Goal: Use online tool/utility: Utilize a website feature to perform a specific function

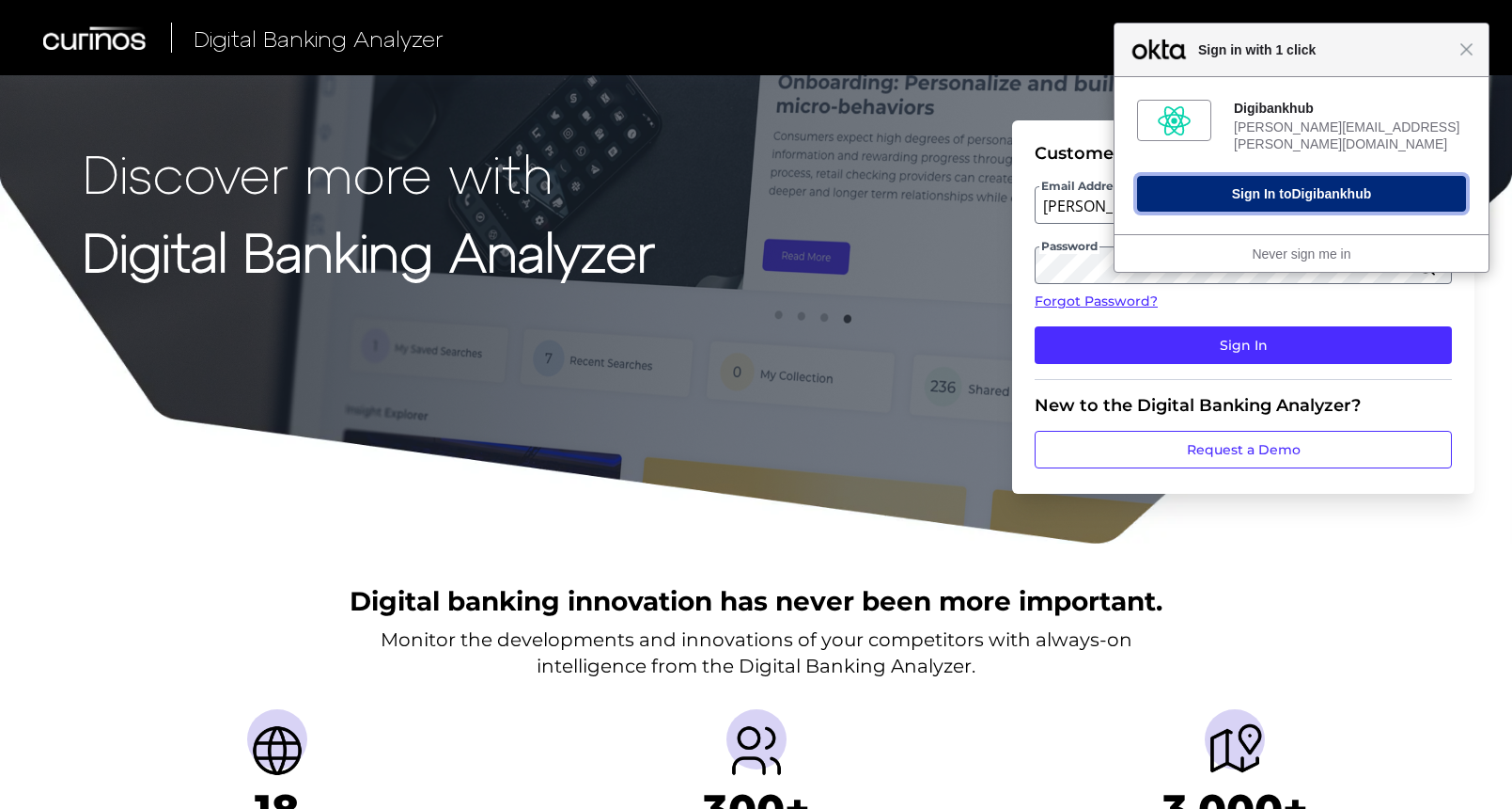
click at [1350, 186] on span "Digibankhub" at bounding box center [1331, 193] width 80 height 15
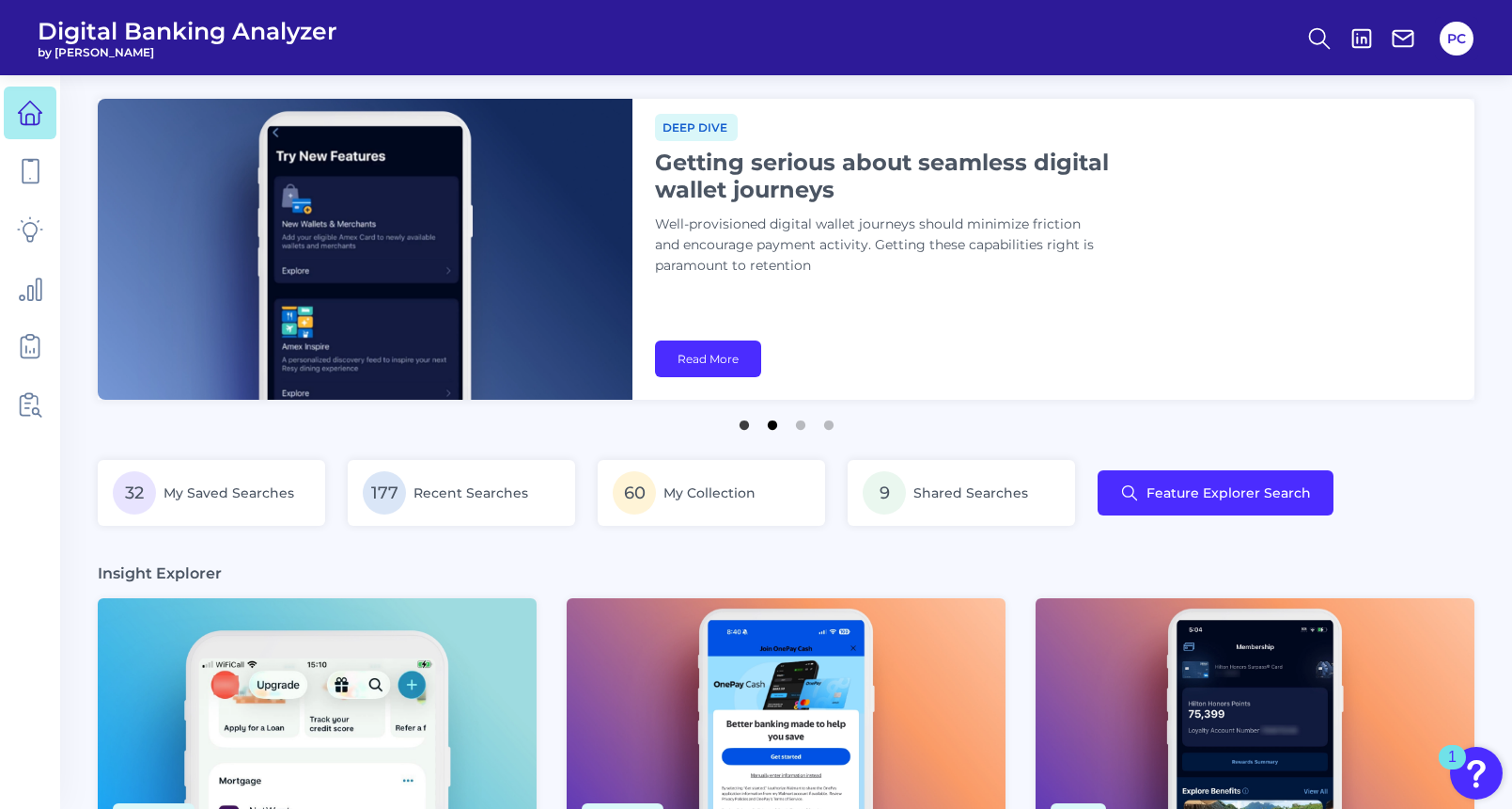
click at [767, 424] on button "2" at bounding box center [772, 420] width 18 height 18
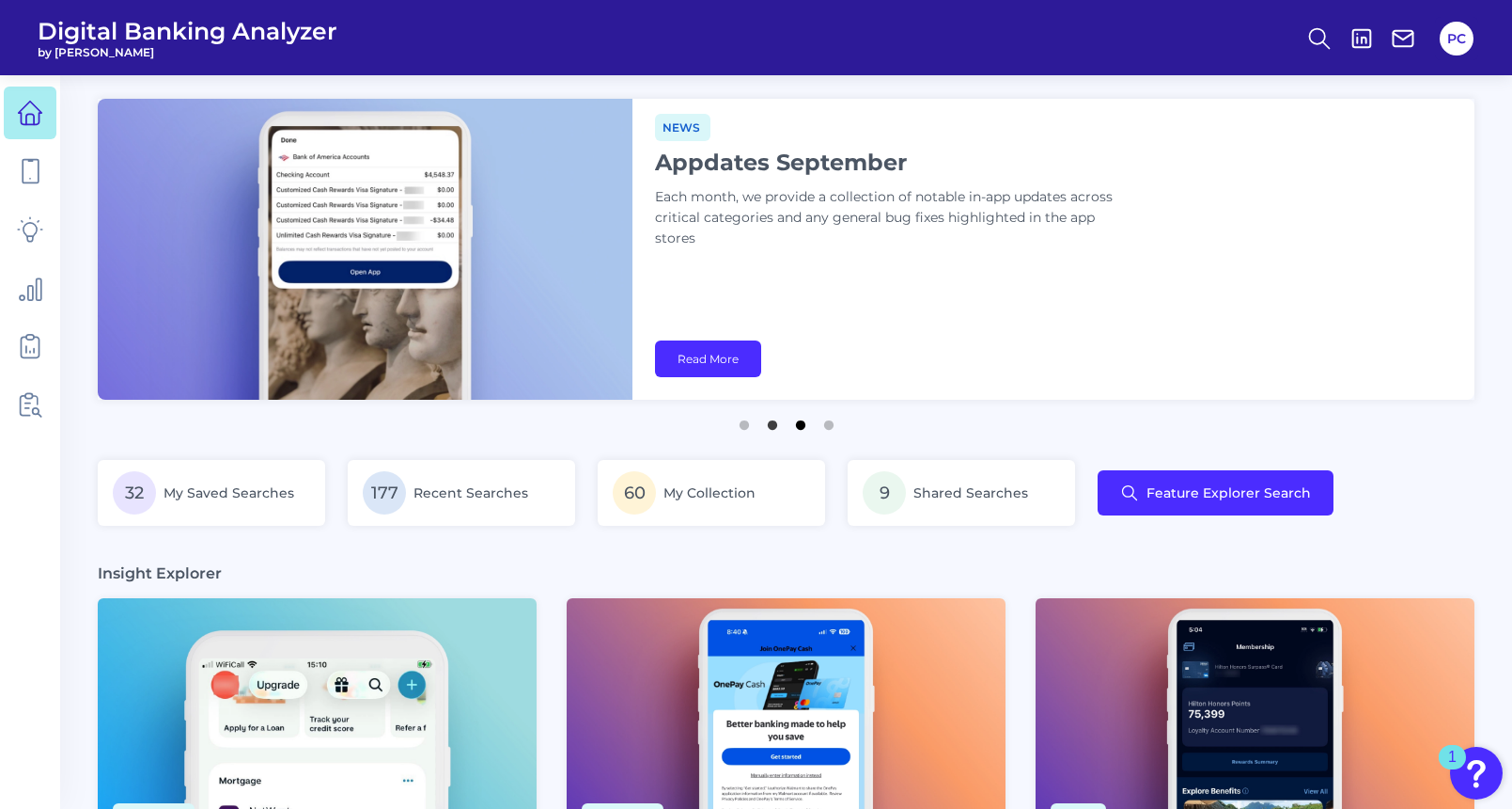
click at [795, 424] on button "3" at bounding box center [800, 420] width 18 height 18
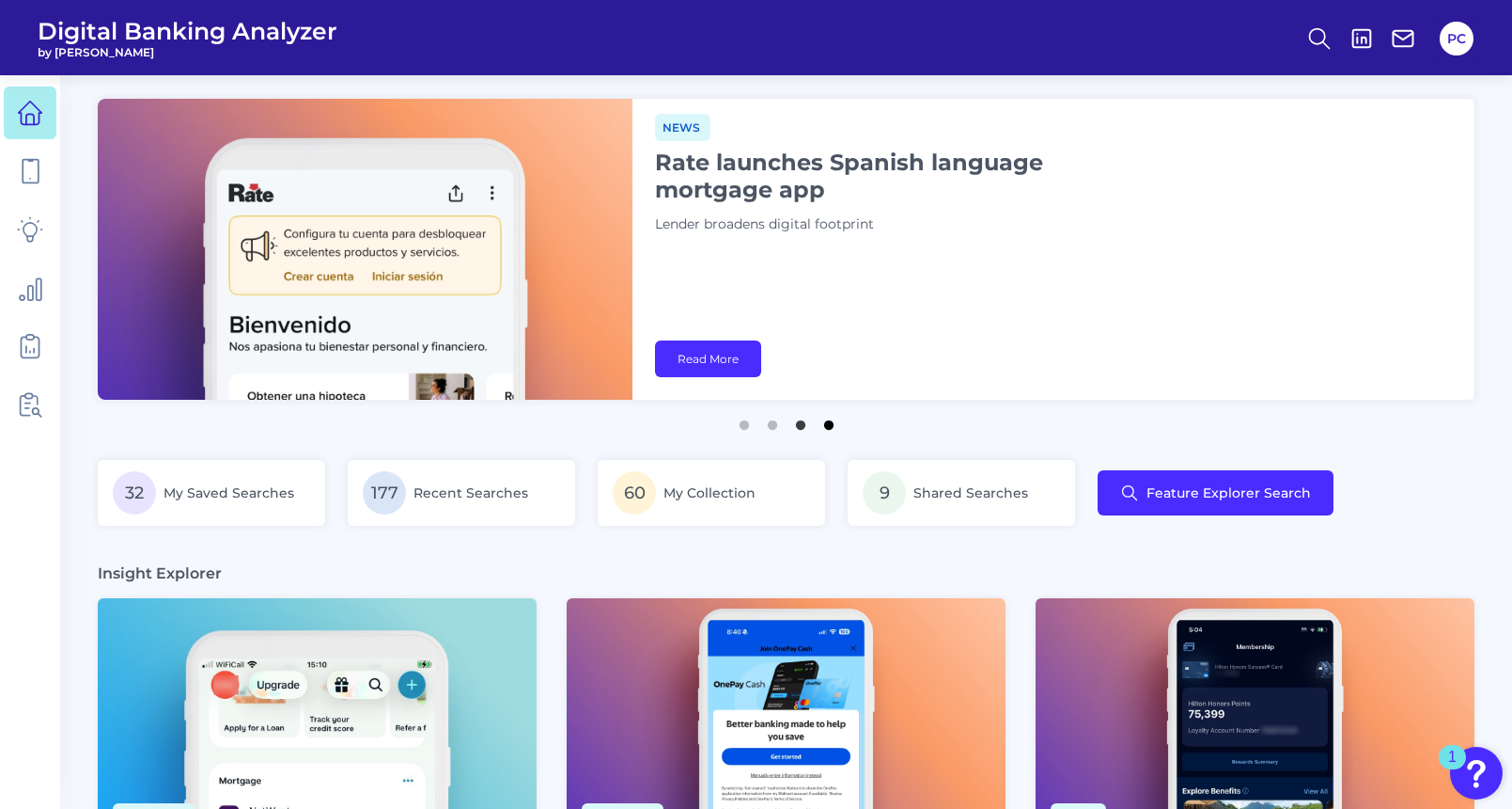
click at [831, 421] on button "4" at bounding box center [828, 420] width 18 height 18
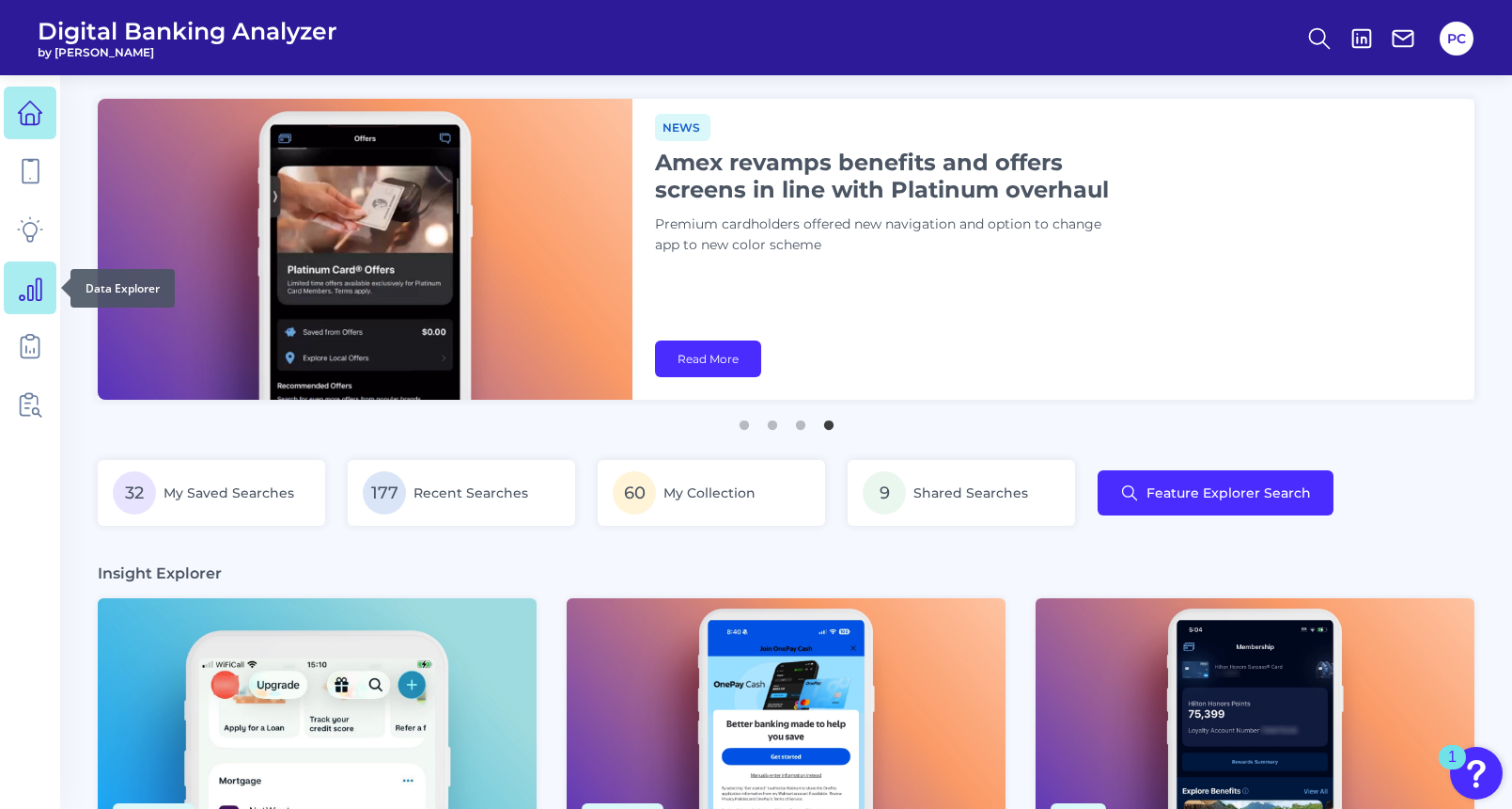
click at [24, 286] on icon at bounding box center [29, 287] width 26 height 26
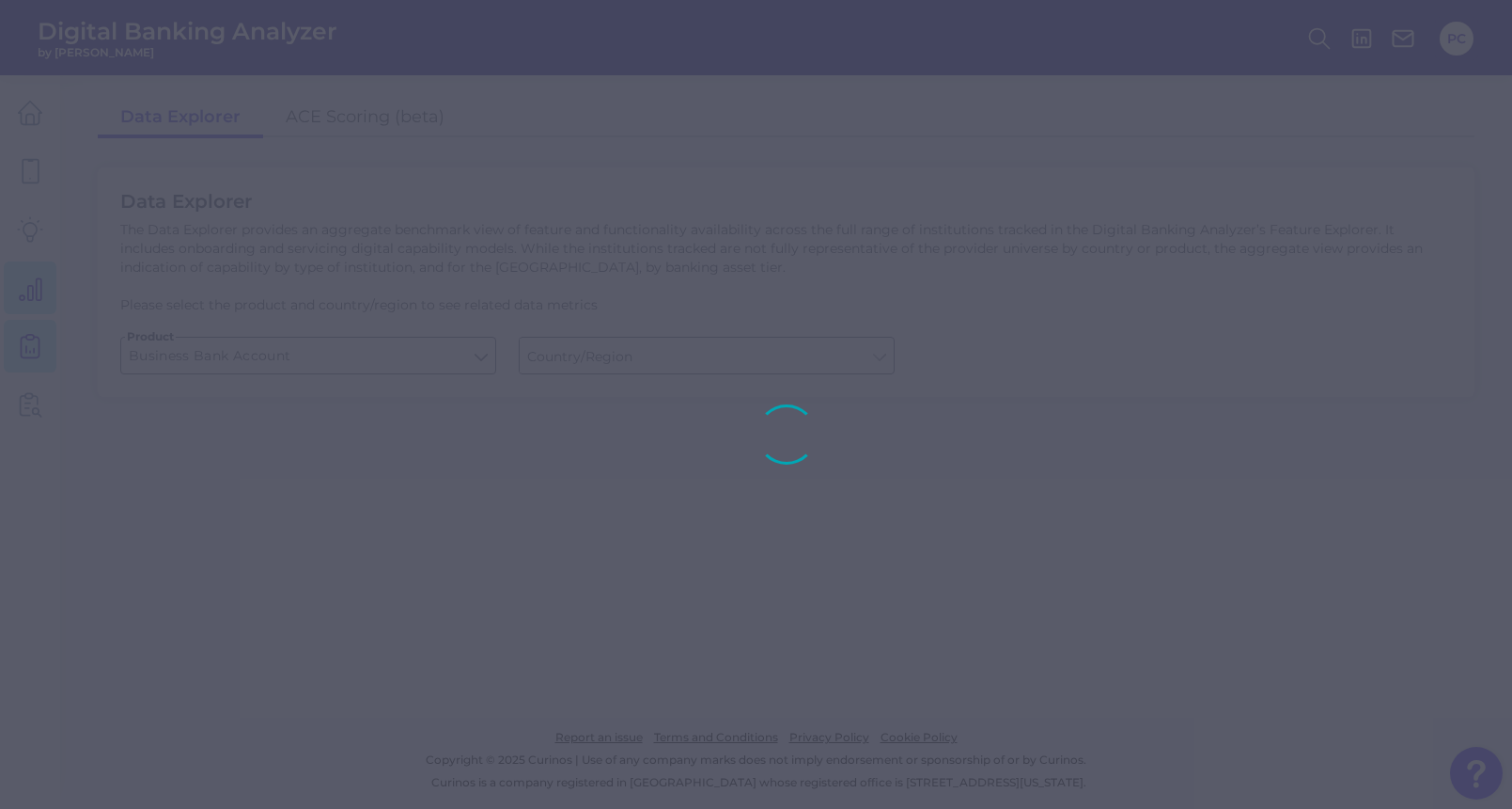
type input "[GEOGRAPHIC_DATA]"
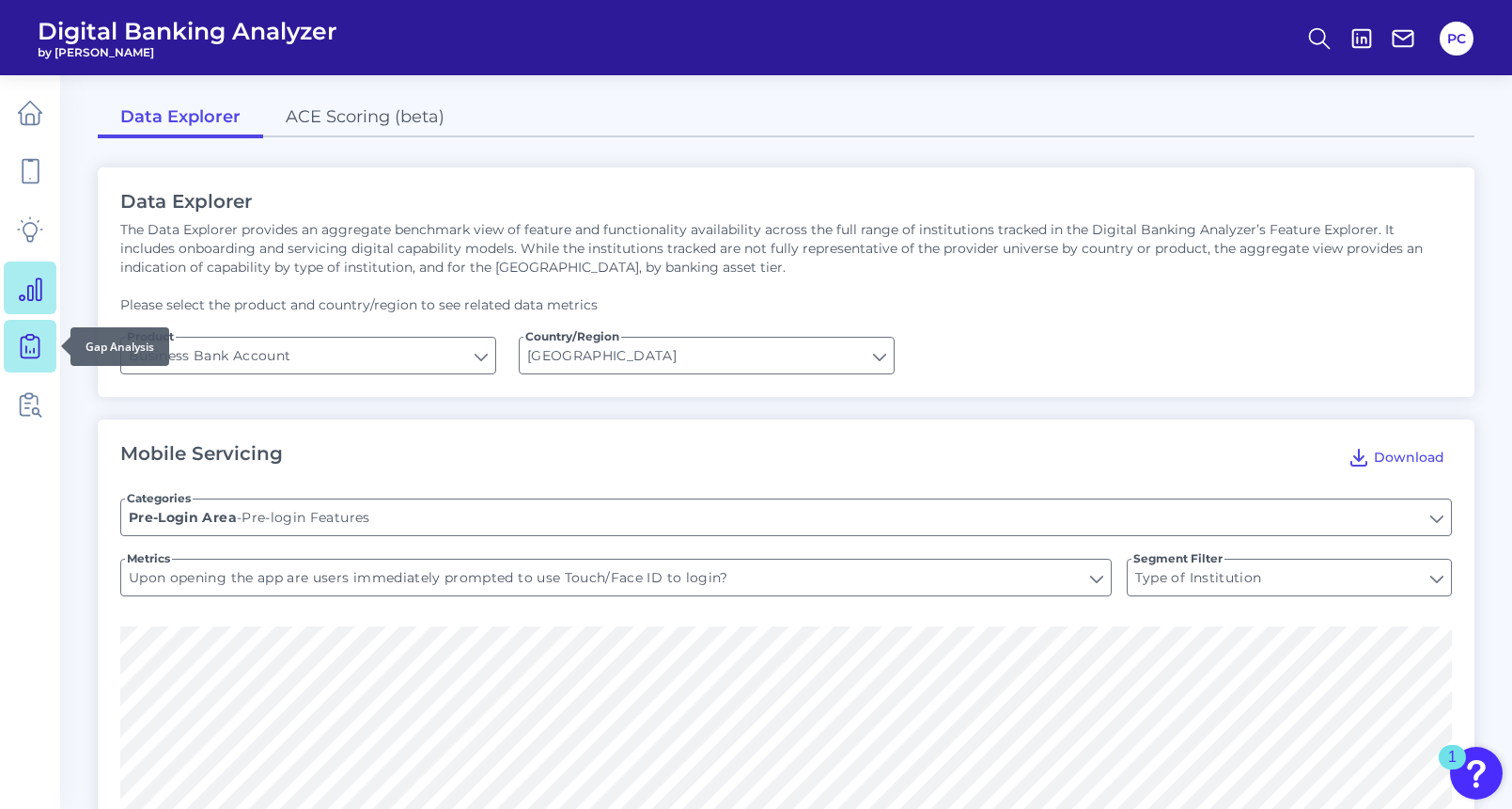
click at [36, 352] on icon at bounding box center [29, 346] width 26 height 26
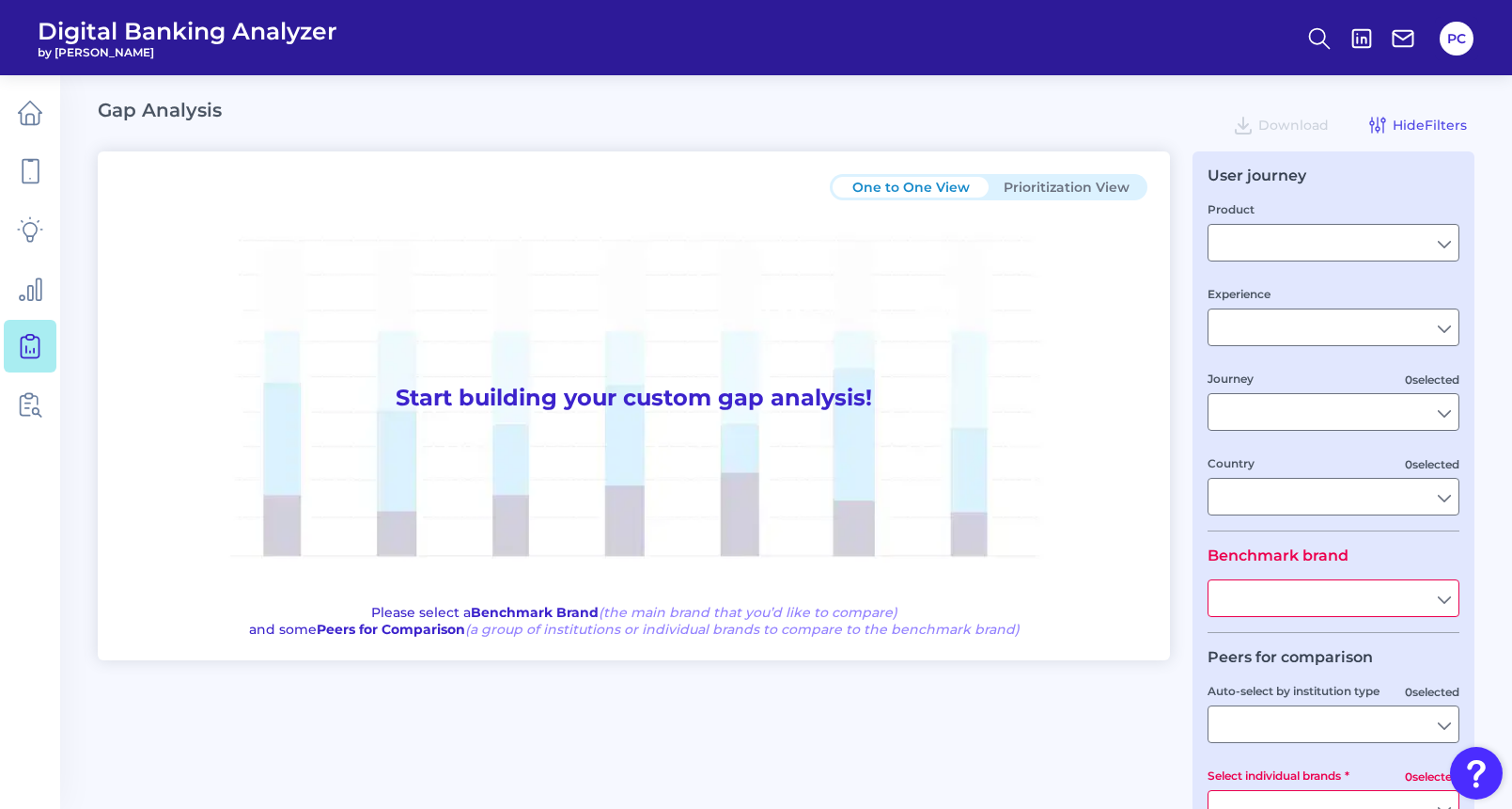
type input "Checking / Current Account"
type input "Mobile Servicing"
type input "Pre-Login Area, New Customer Onboarding, Login & Authentication, Accounts and t…"
type input "[GEOGRAPHIC_DATA]"
type input "Associated Bank"
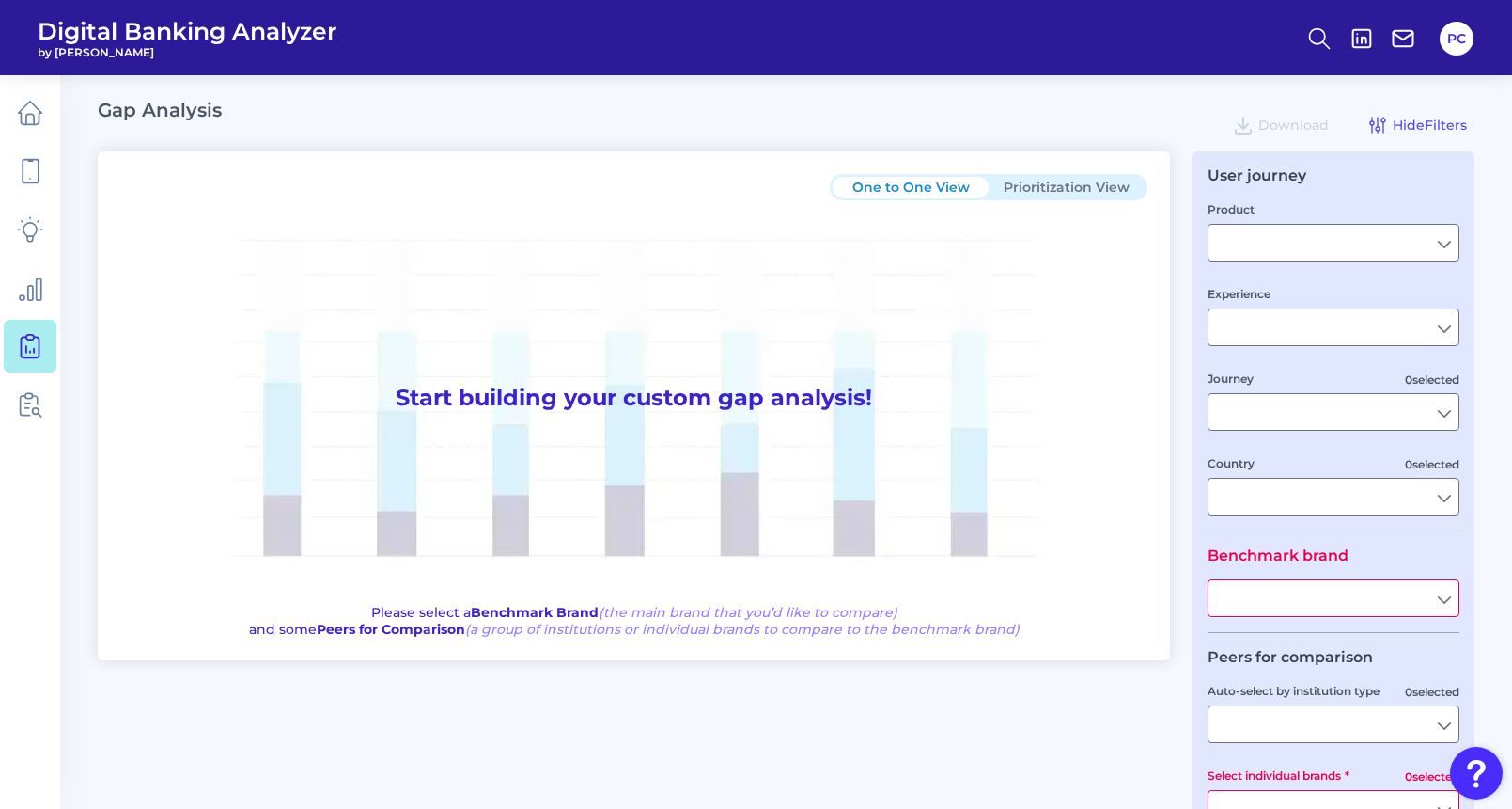
type input "All Select individual brands"
type input "All Countries"
type input "All Journeys"
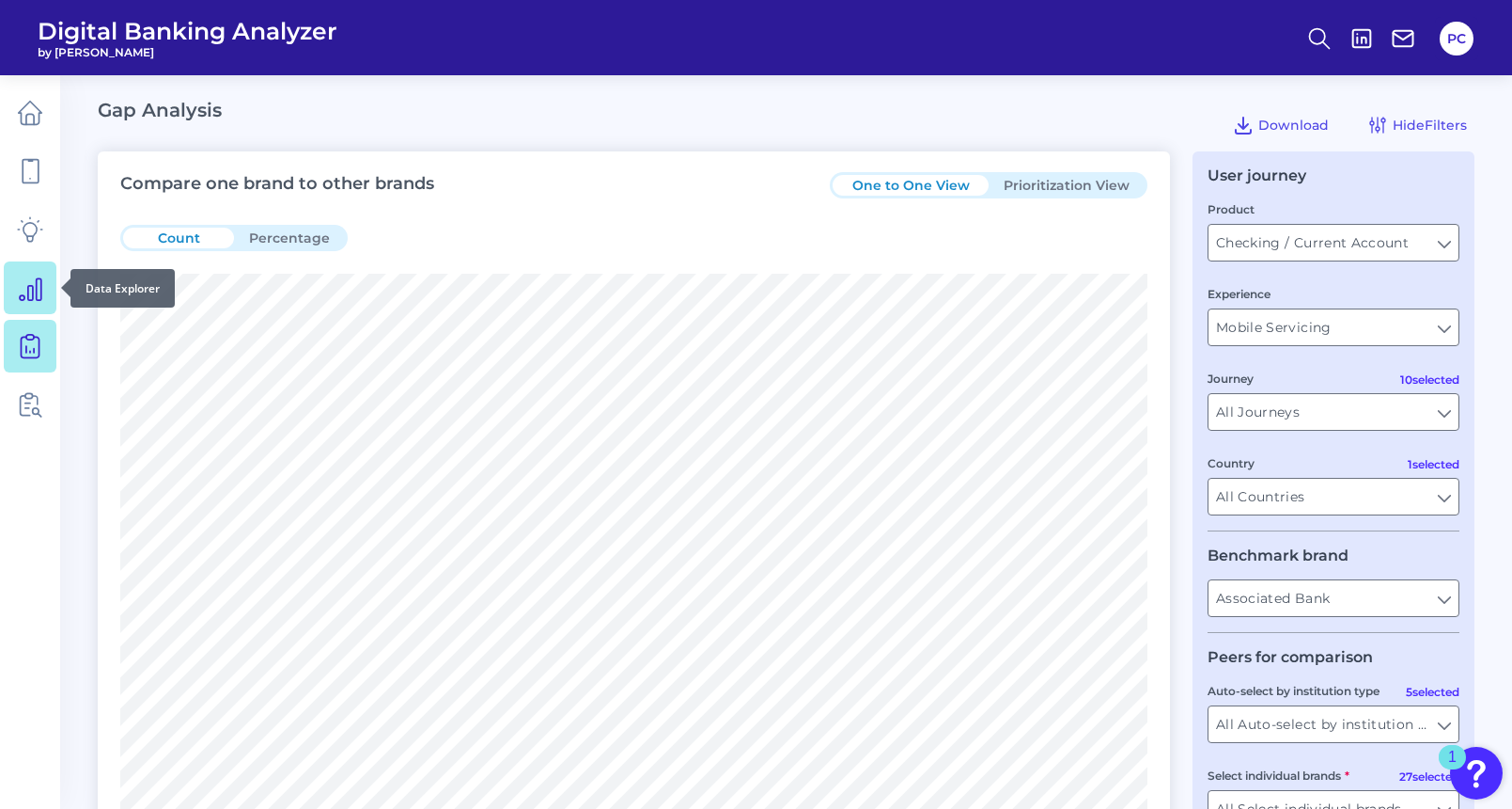
click at [35, 300] on icon at bounding box center [29, 287] width 26 height 26
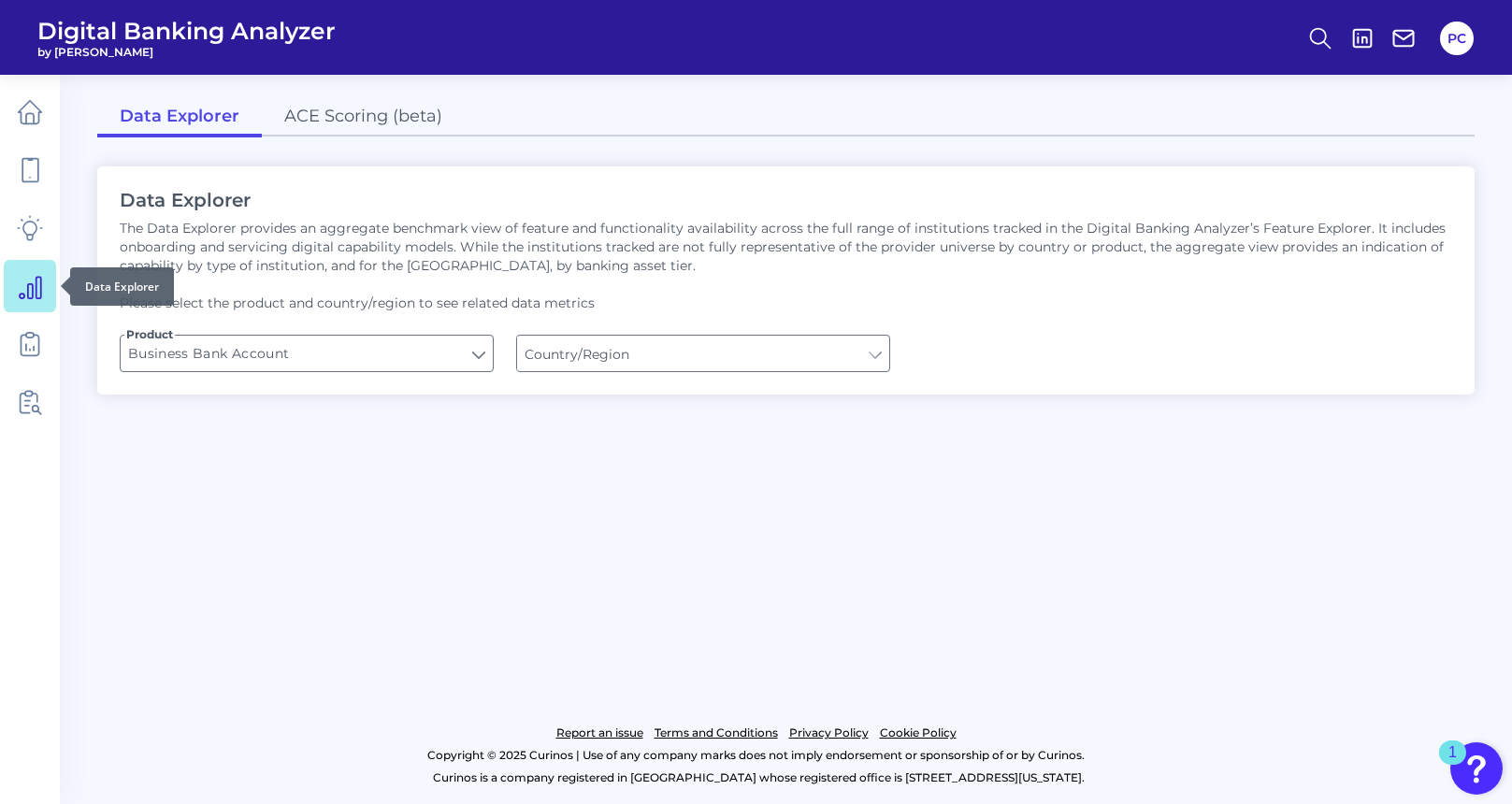
type input "[GEOGRAPHIC_DATA]"
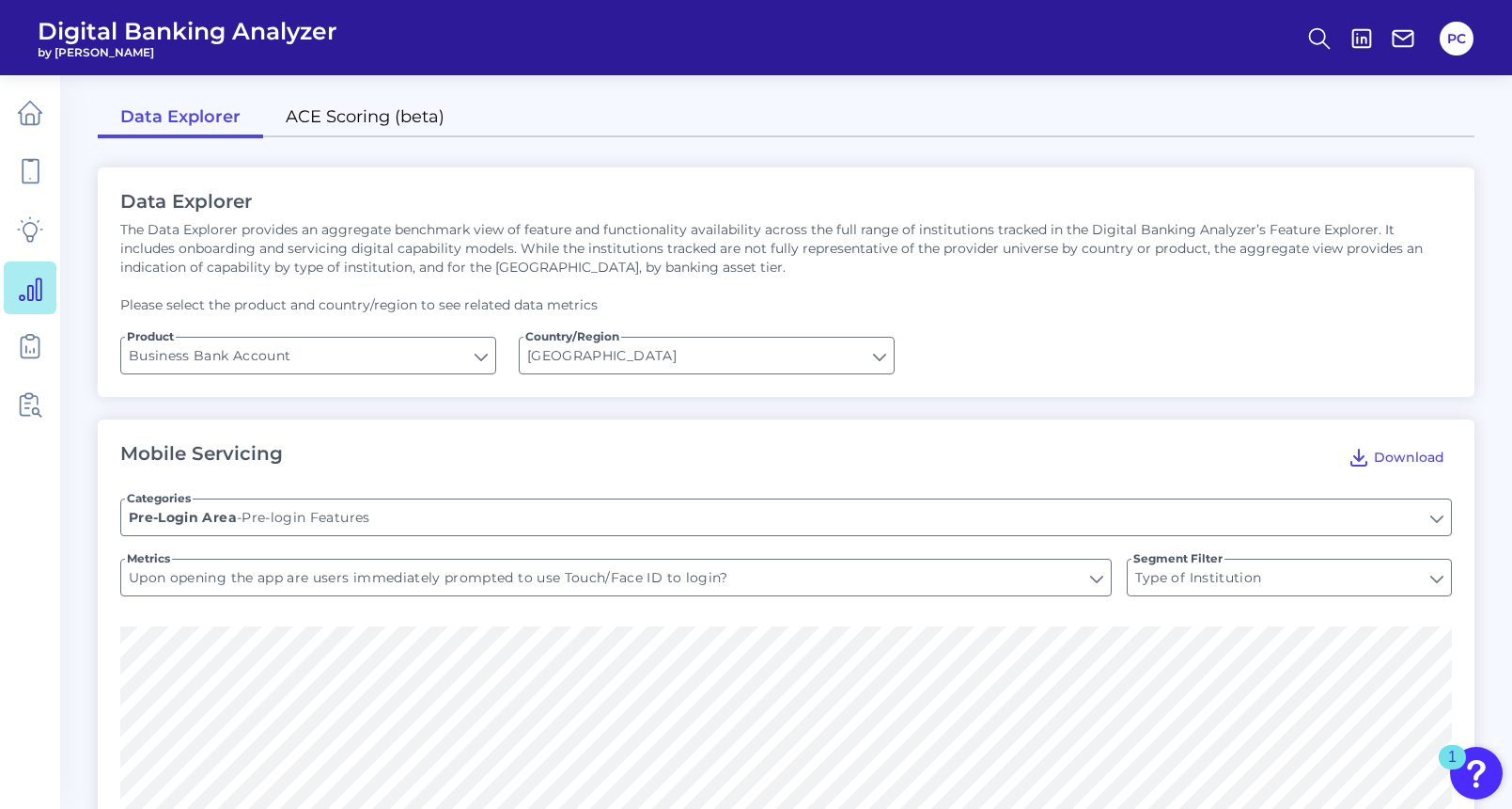
click at [371, 121] on link "ACE Scoring (beta)" at bounding box center [365, 118] width 204 height 40
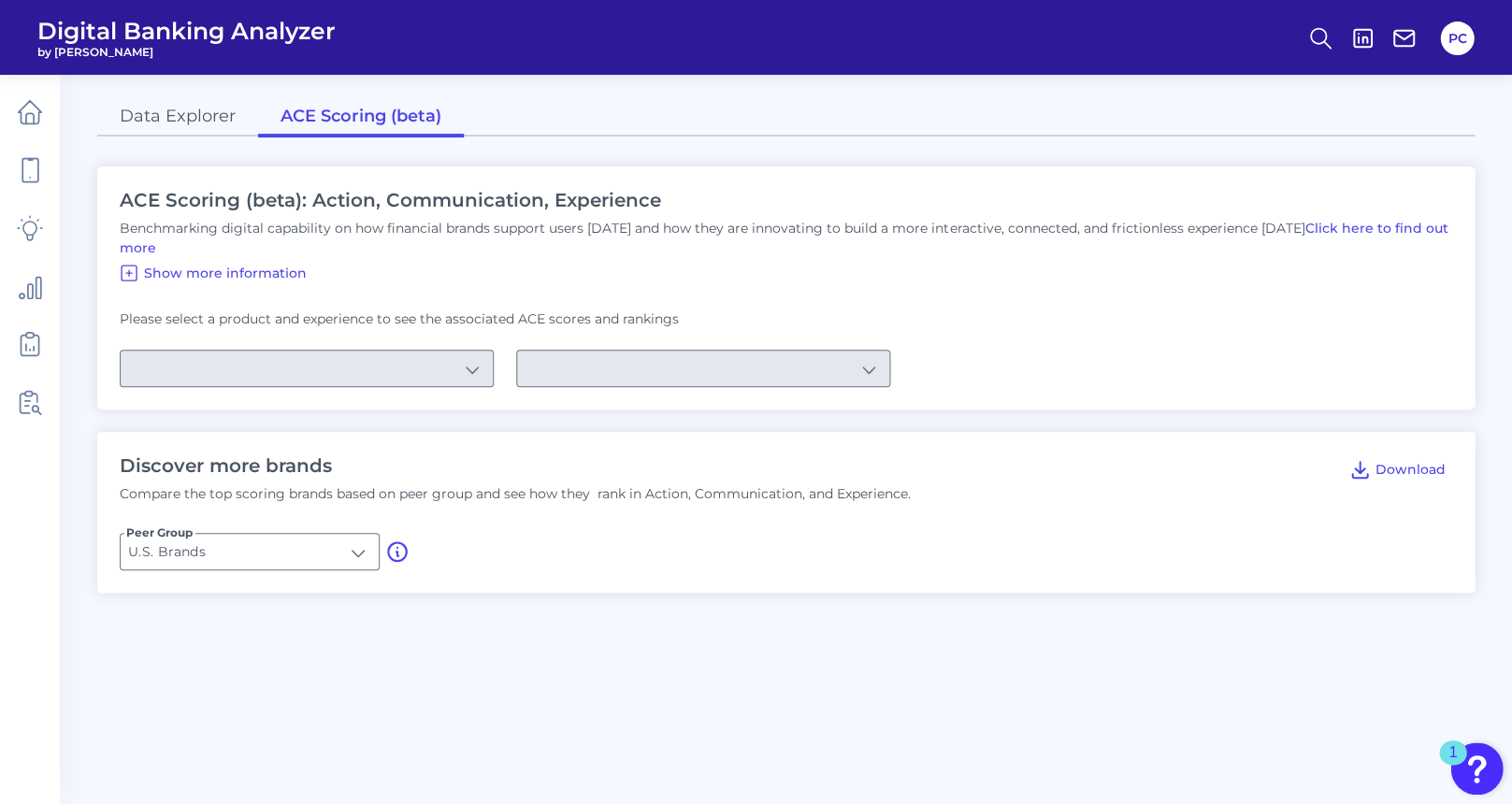
type input "Checking / Current Account"
type input "Mobile Servicing"
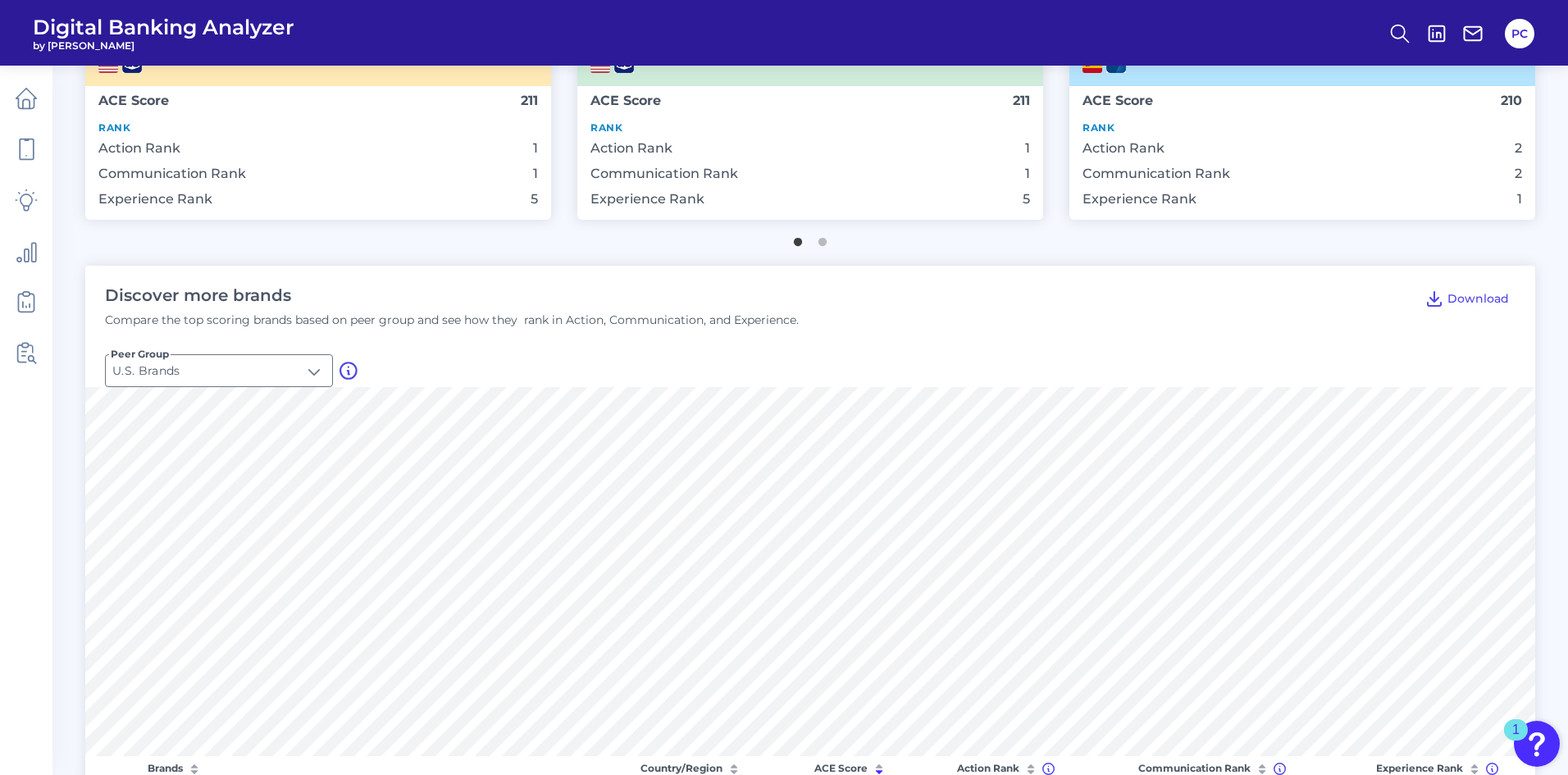
scroll to position [410, 0]
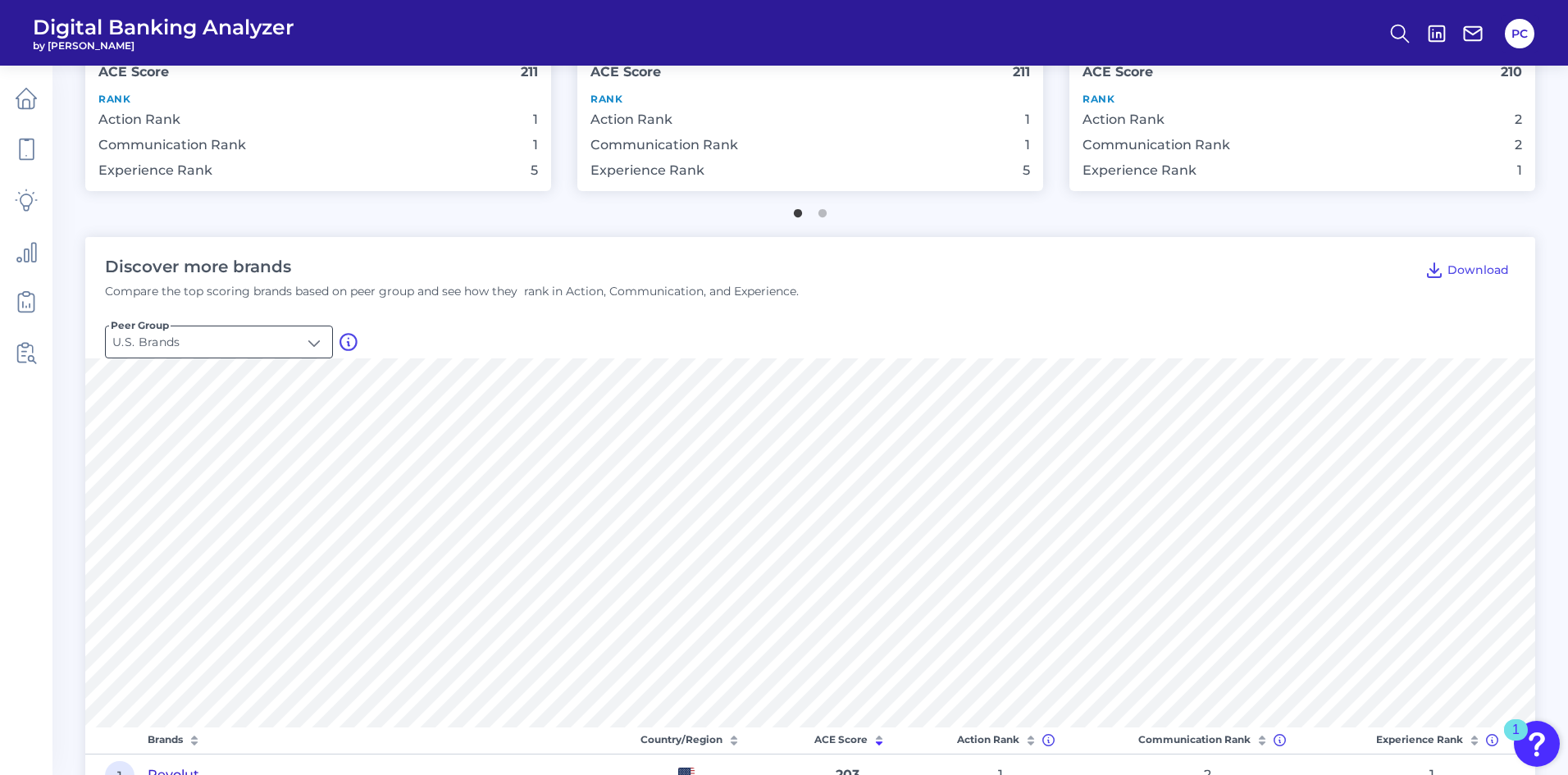
click at [253, 337] on input "U.S. Brands" at bounding box center [219, 341] width 227 height 31
click at [532, 289] on p "Compare the top scoring brands based on peer group and see how they rank in Act…" at bounding box center [452, 290] width 694 height 16
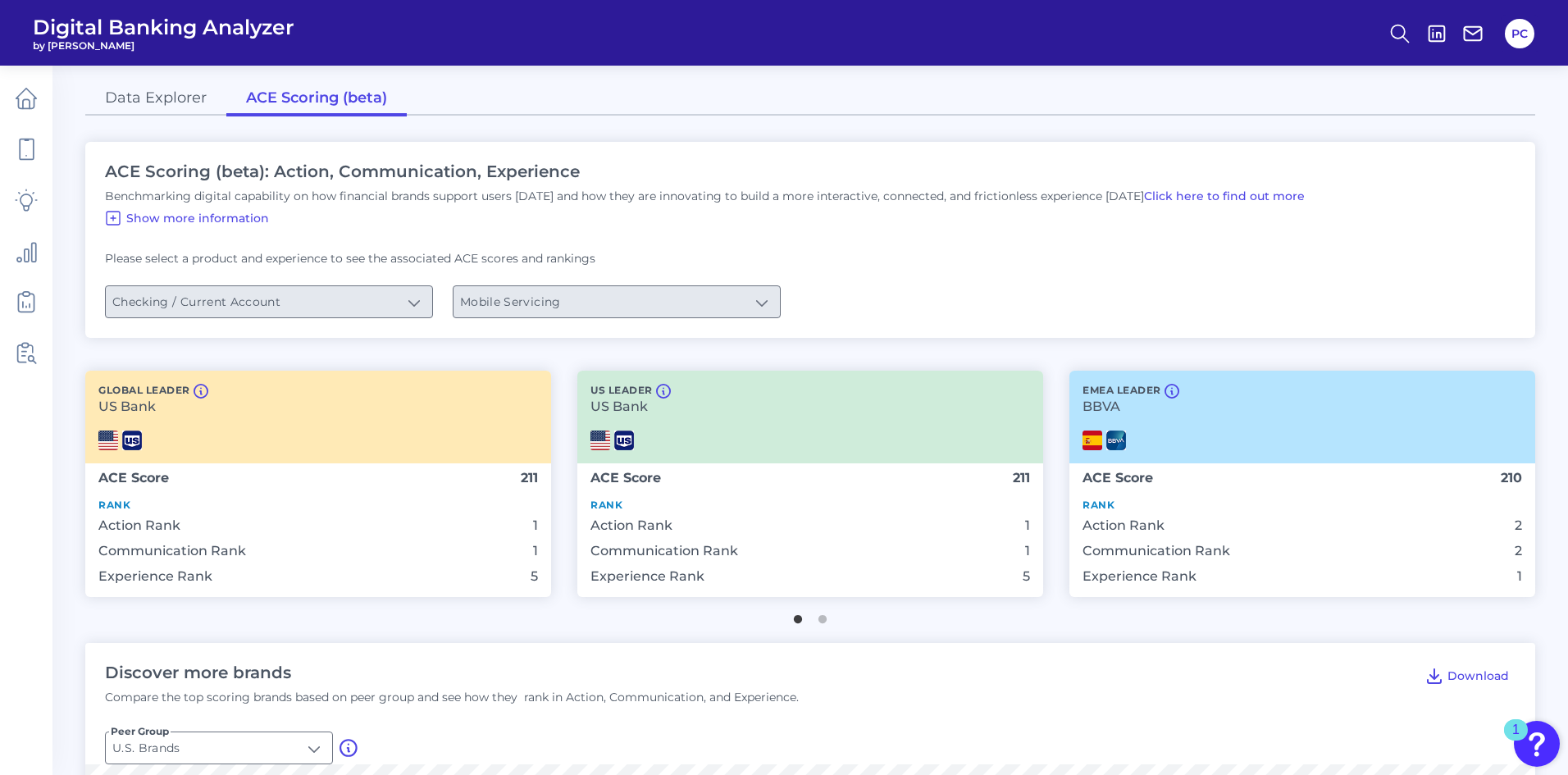
scroll to position [0, 0]
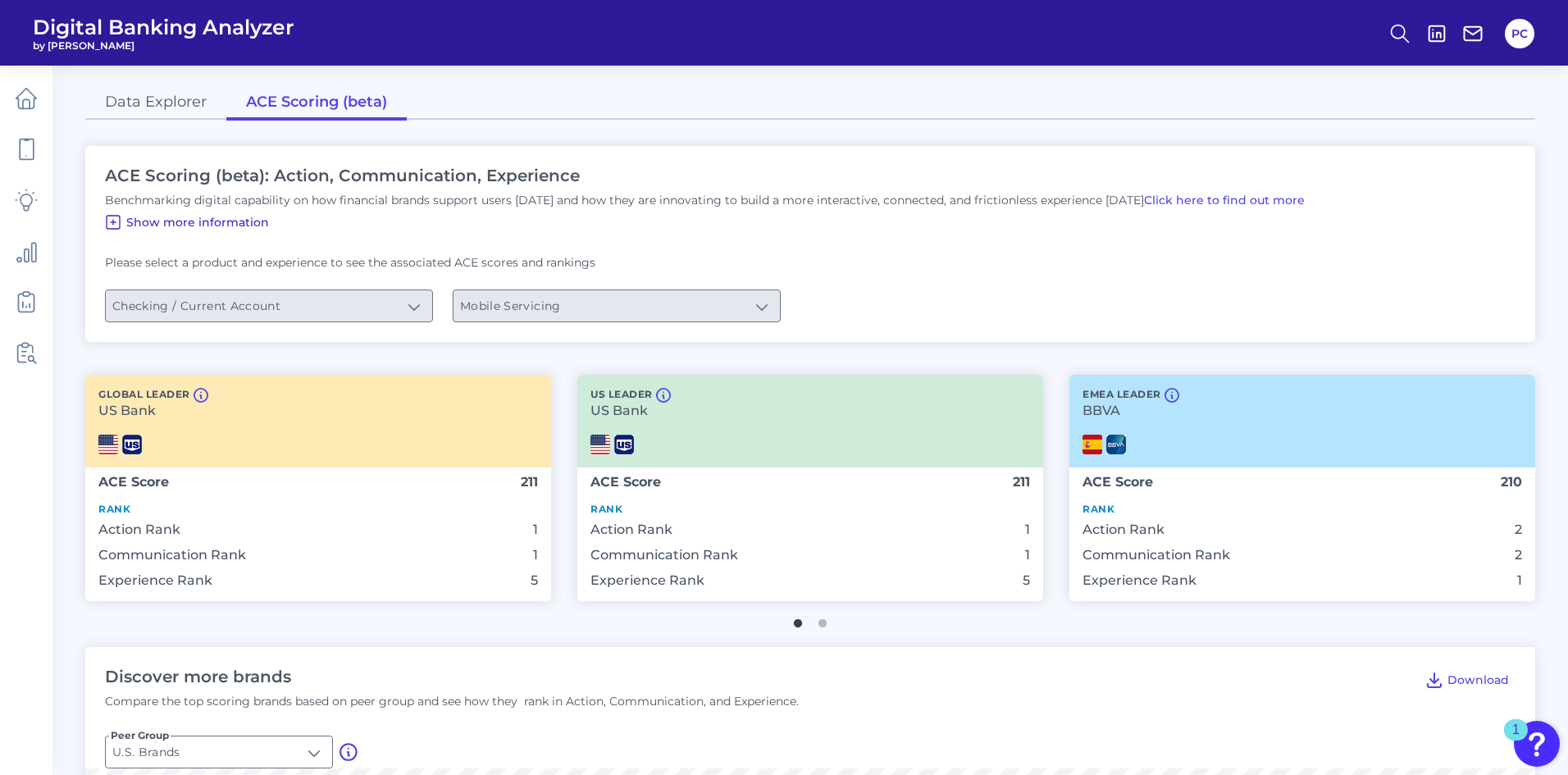
click at [247, 229] on span "Show more information" at bounding box center [198, 222] width 143 height 14
